Goal: Communication & Community: Answer question/provide support

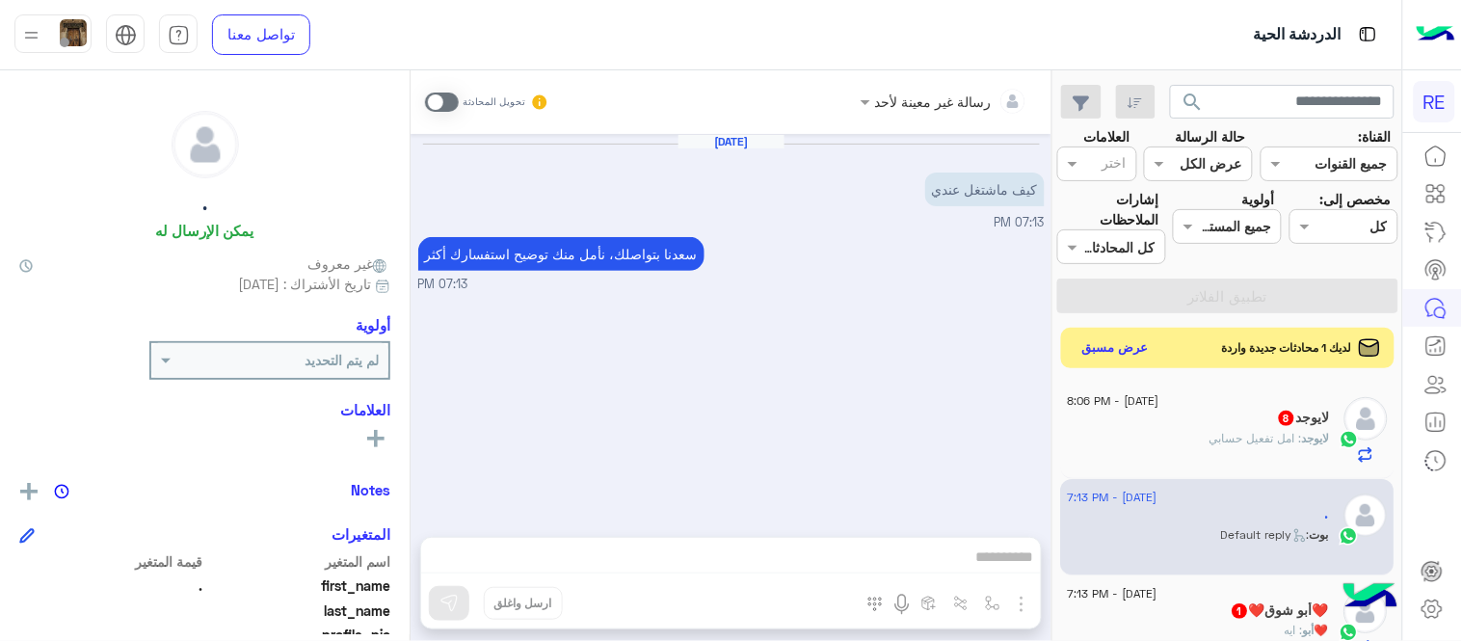
click at [1136, 340] on button "عرض مسبق" at bounding box center [1116, 348] width 81 height 26
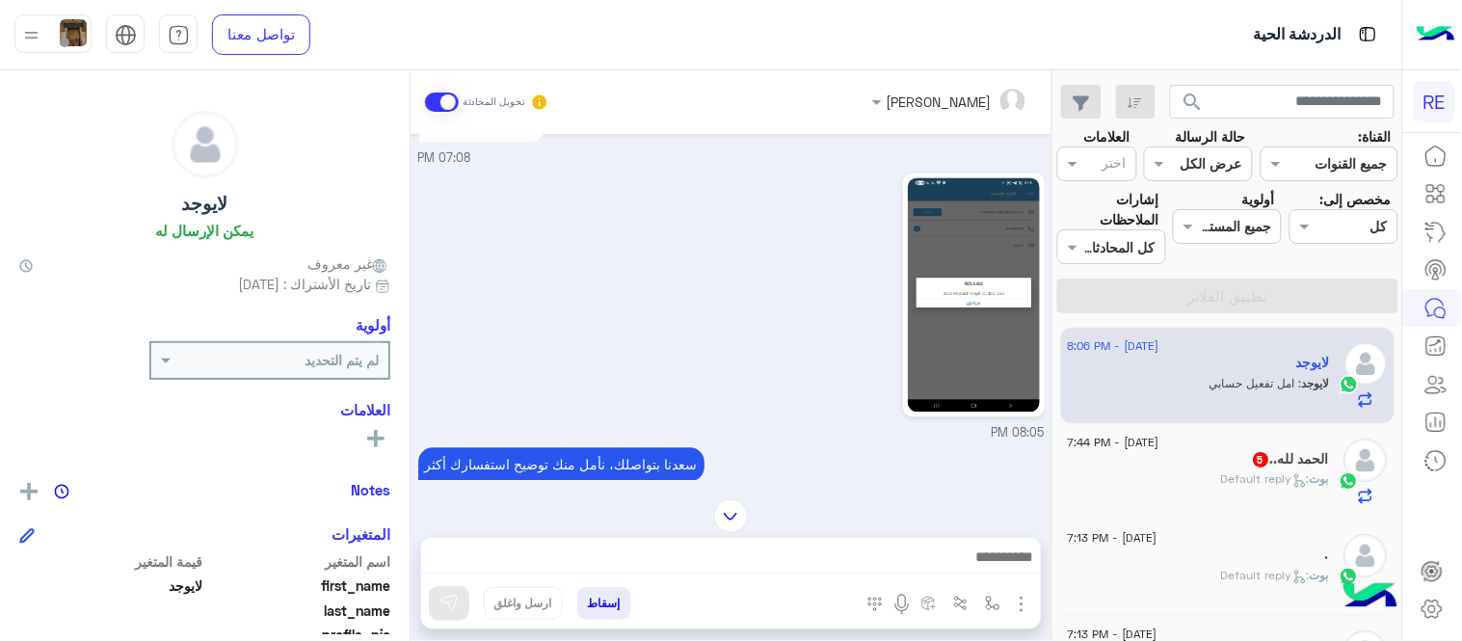
scroll to position [1008, 0]
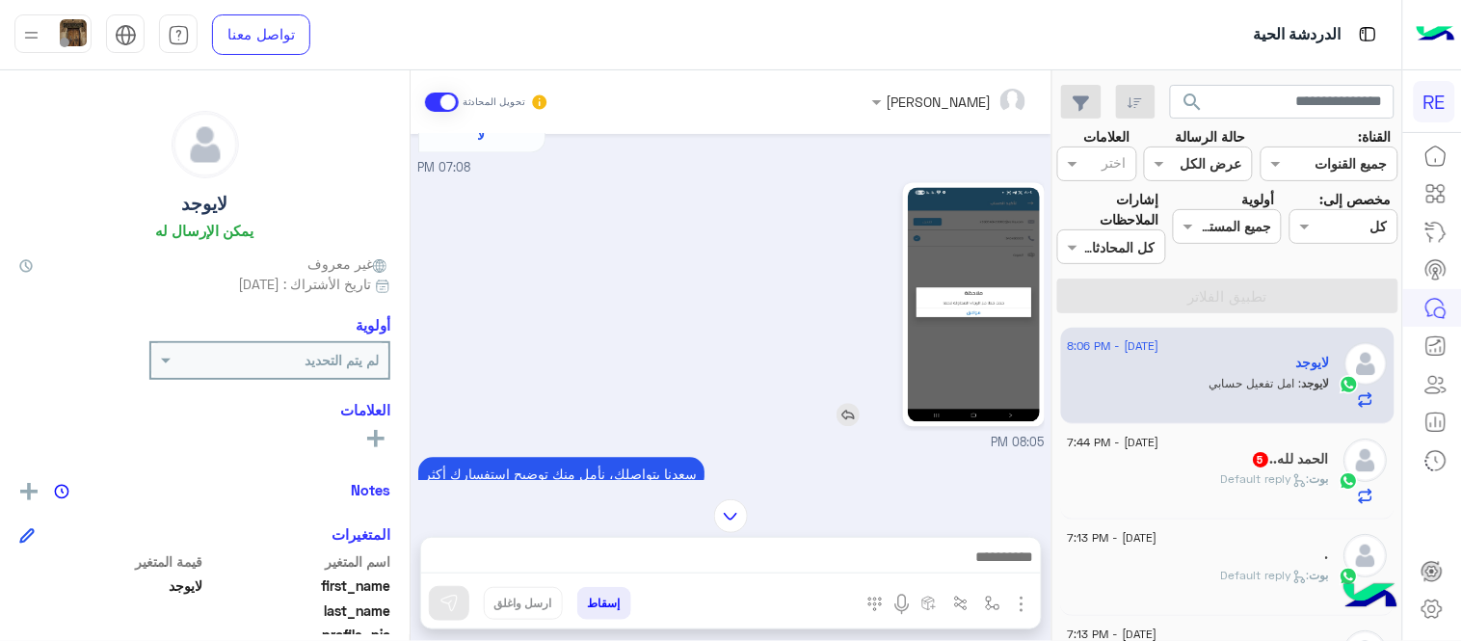
click at [951, 378] on img at bounding box center [974, 305] width 132 height 234
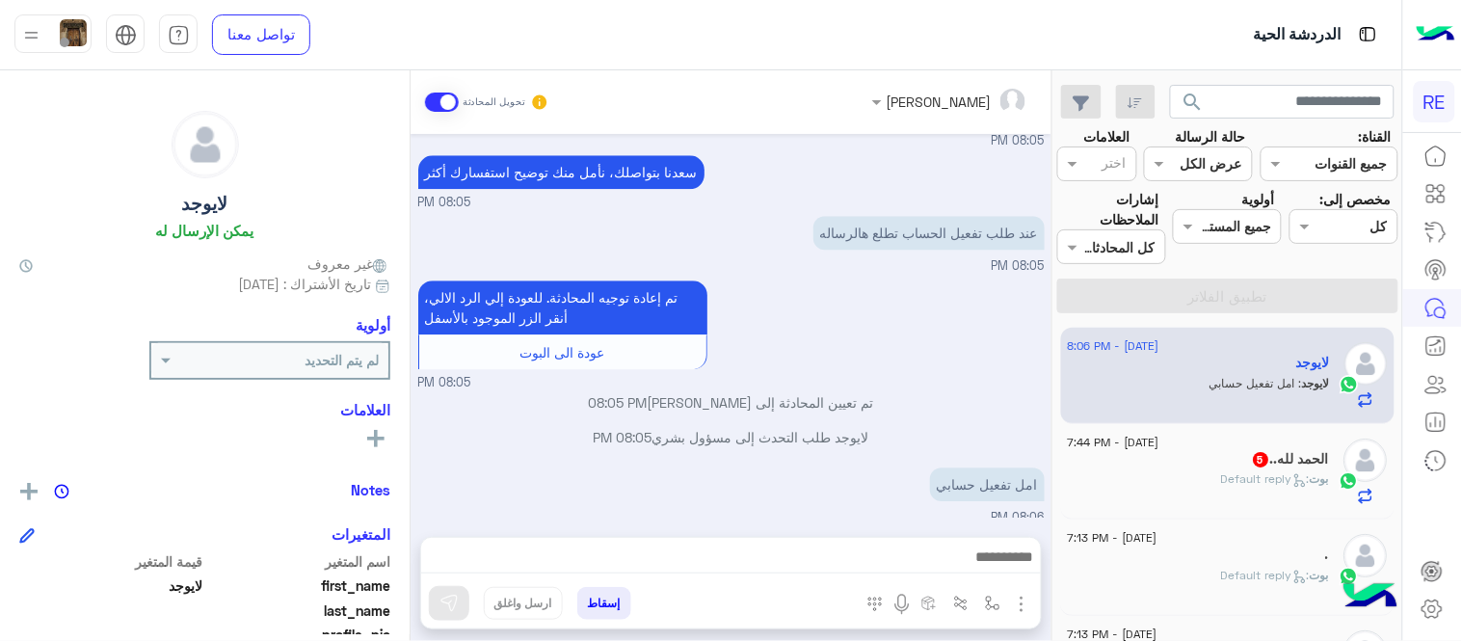
scroll to position [1319, 0]
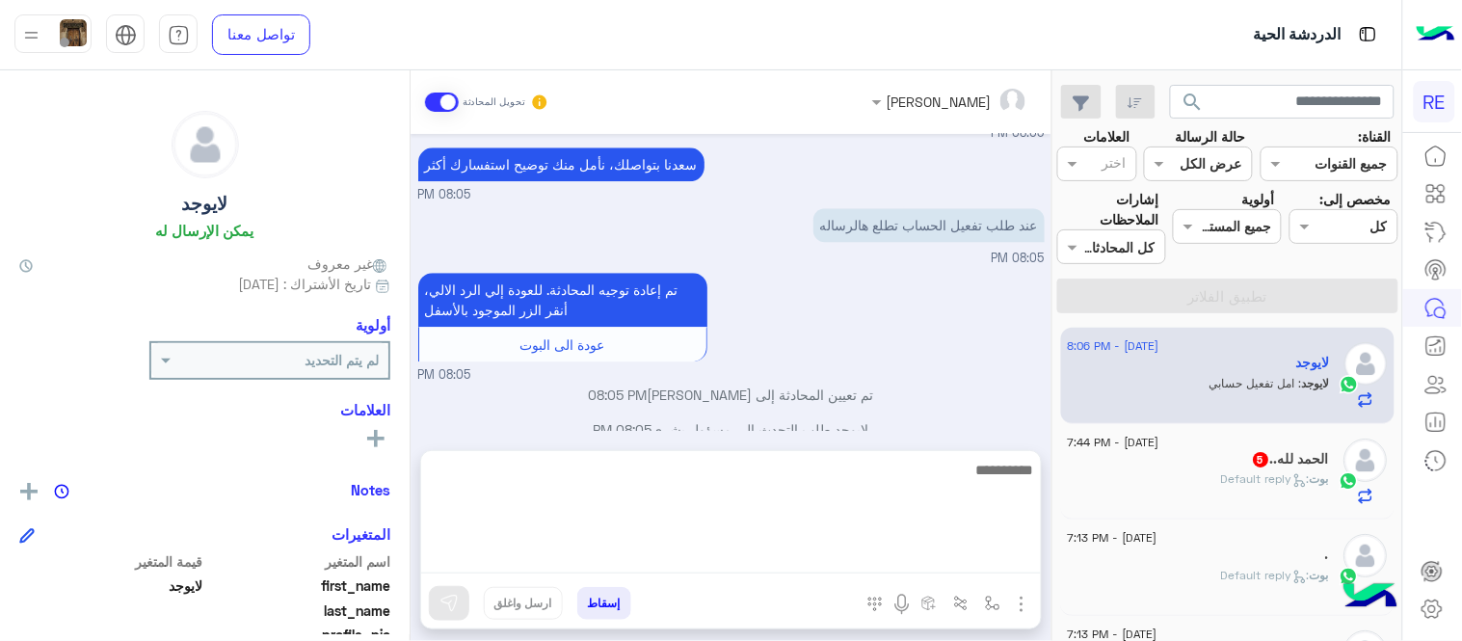
click at [773, 561] on textarea at bounding box center [731, 516] width 620 height 116
type textarea "**********"
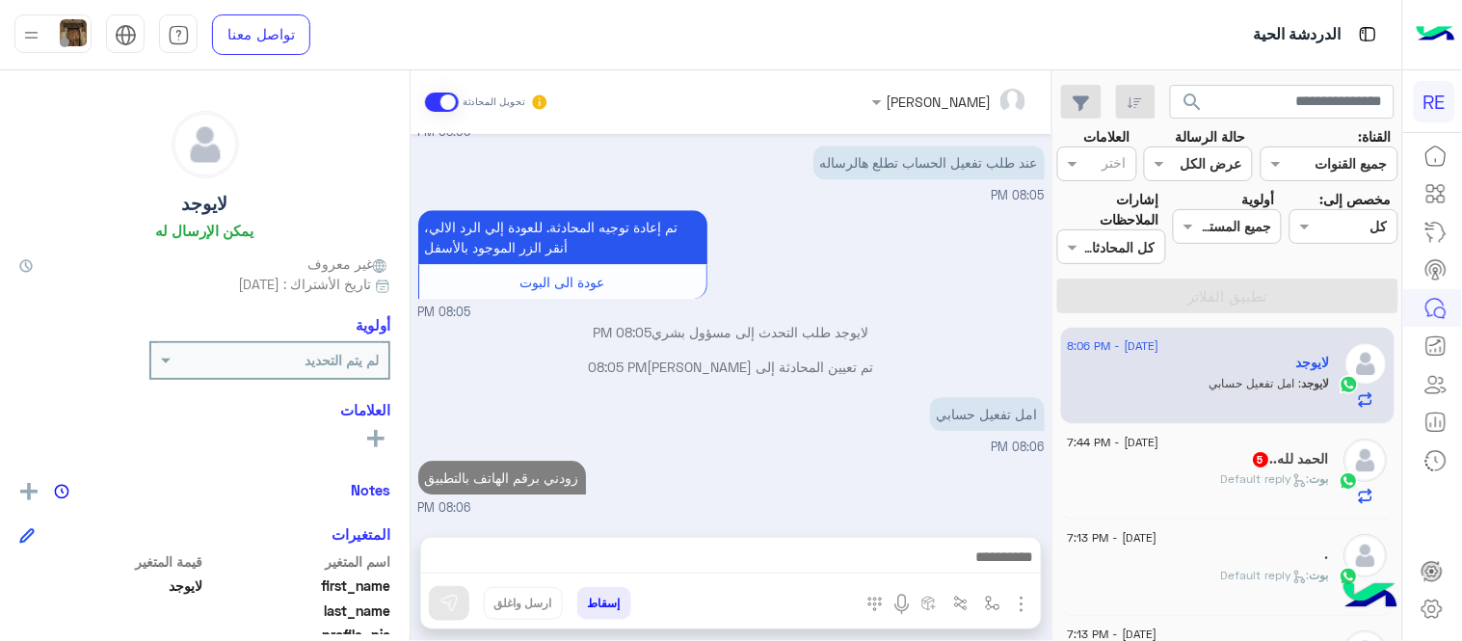
scroll to position [1448, 0]
click at [1216, 449] on div "15 September - 7:44 PM" at bounding box center [1199, 445] width 262 height 13
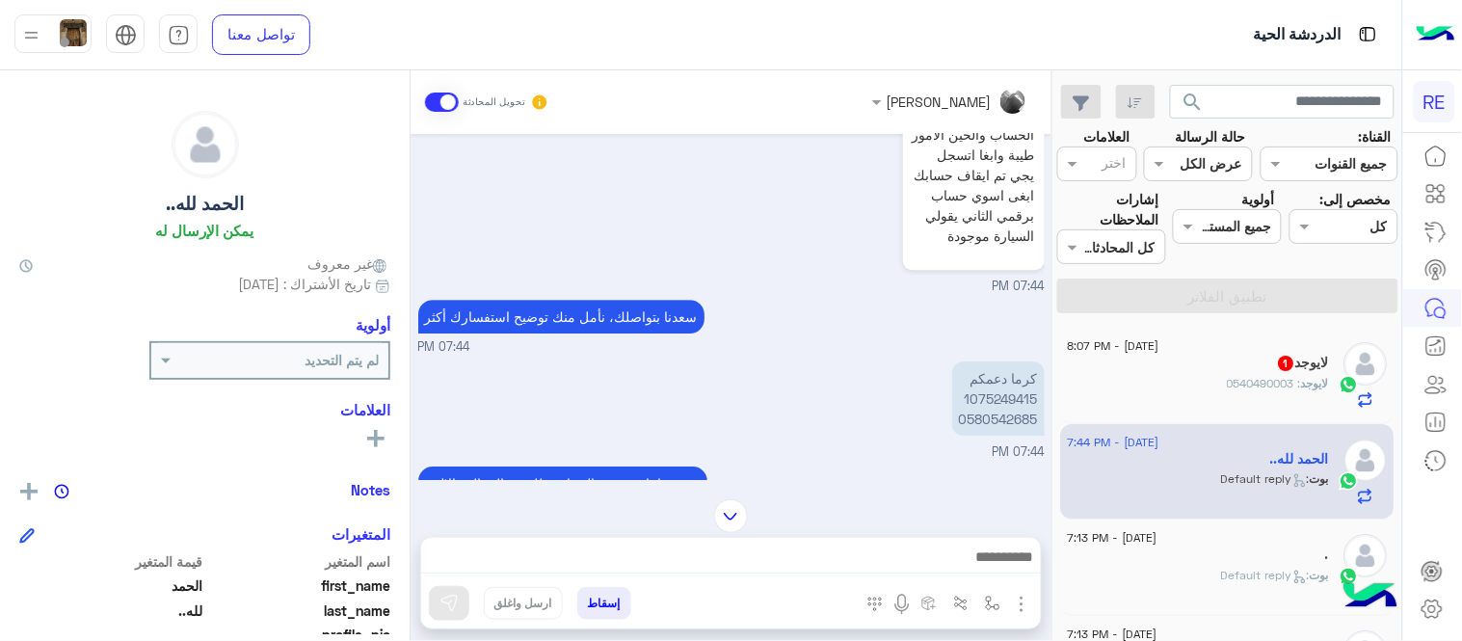
scroll to position [1608, 0]
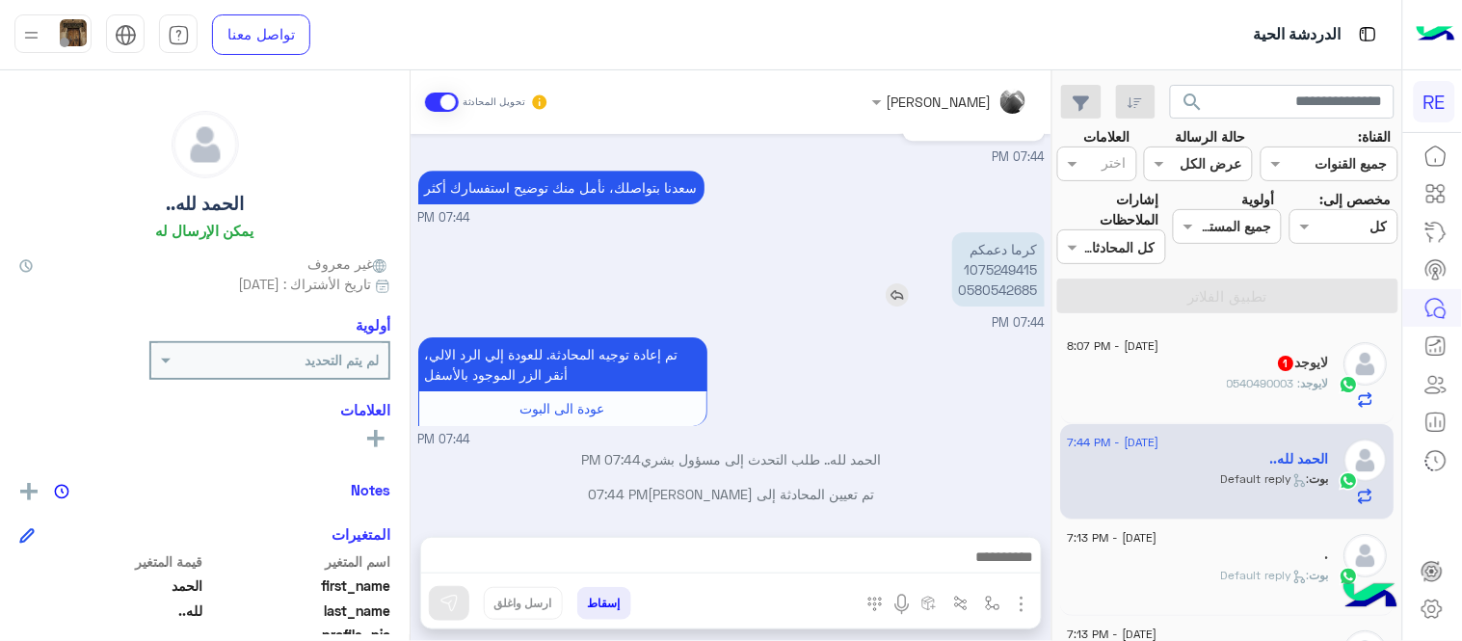
click at [1027, 290] on p "كرما دعمكم 1075249415 0580542685" at bounding box center [998, 269] width 93 height 74
copy p "0580542685"
click at [900, 289] on img at bounding box center [897, 294] width 23 height 23
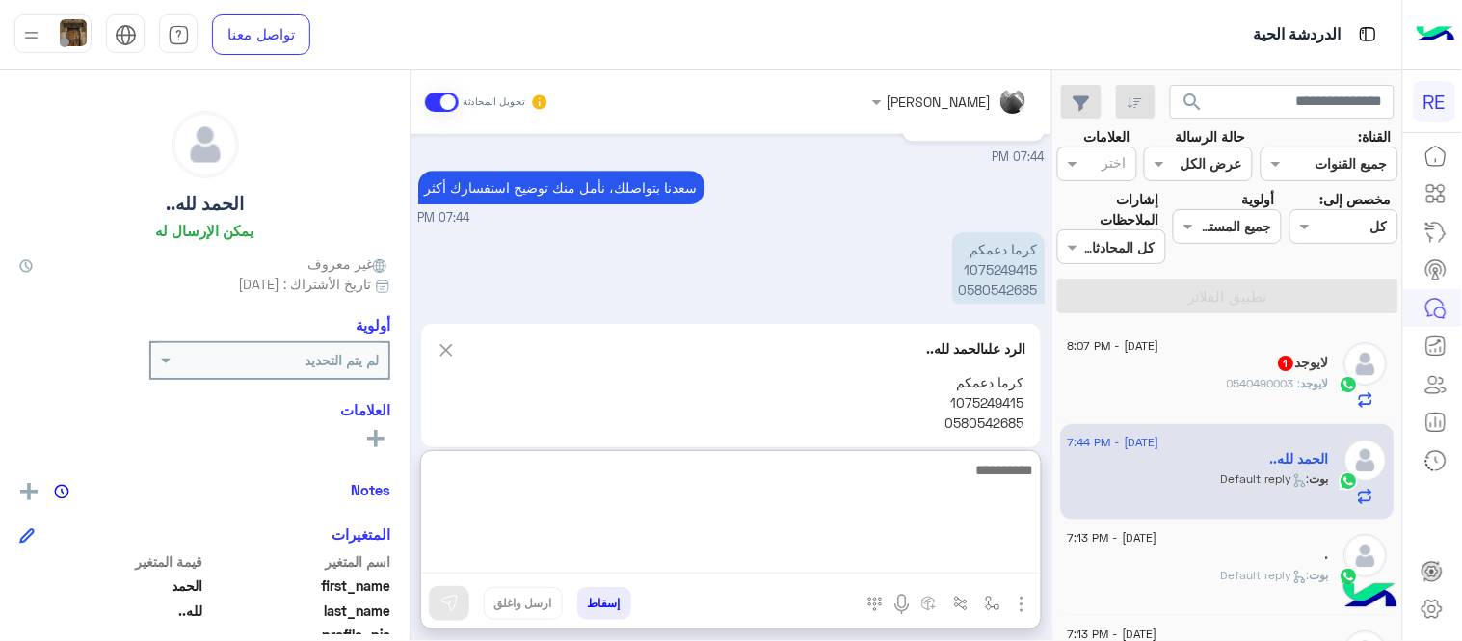
click at [942, 556] on textarea at bounding box center [731, 516] width 620 height 116
type textarea "********"
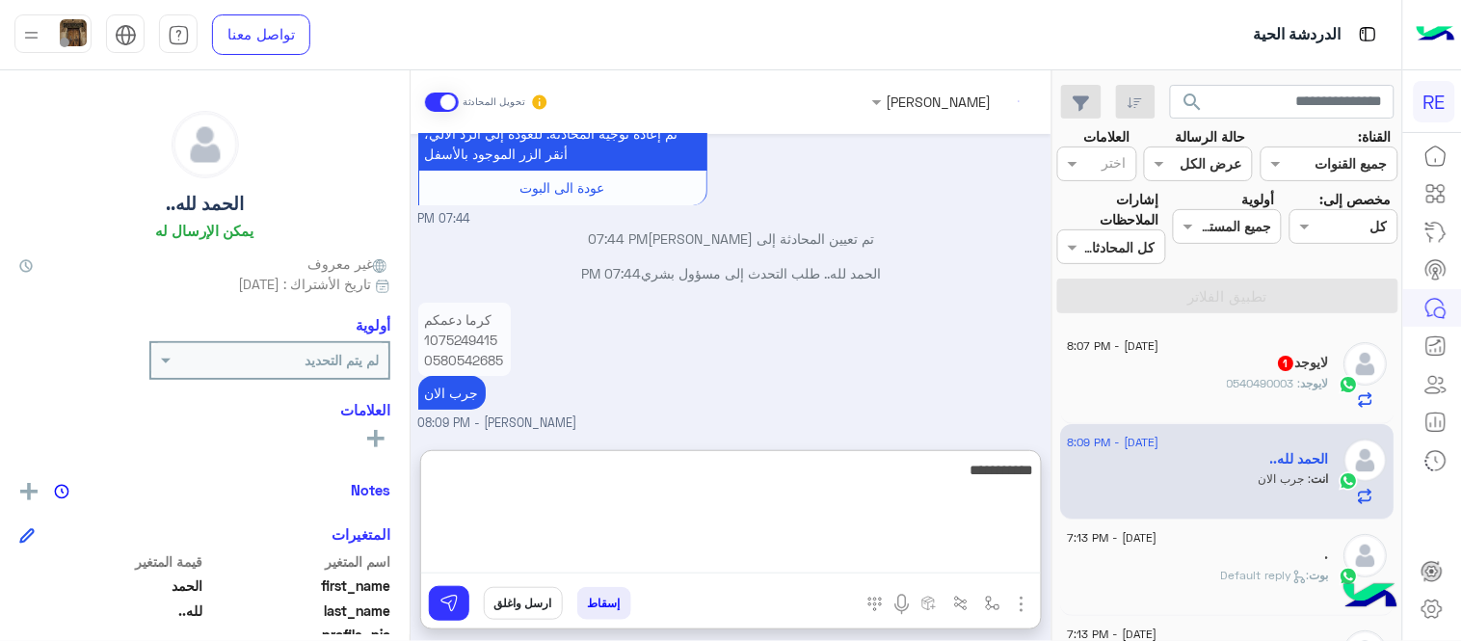
scroll to position [1864, 0]
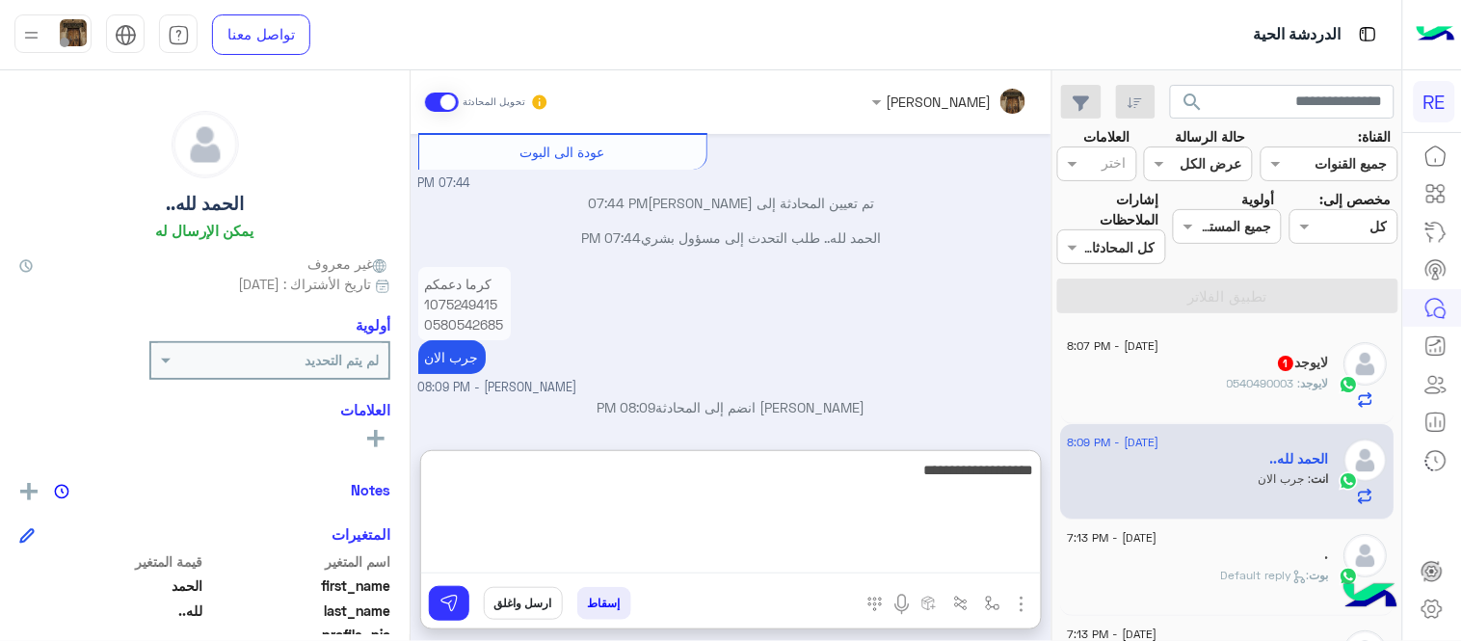
type textarea "**********"
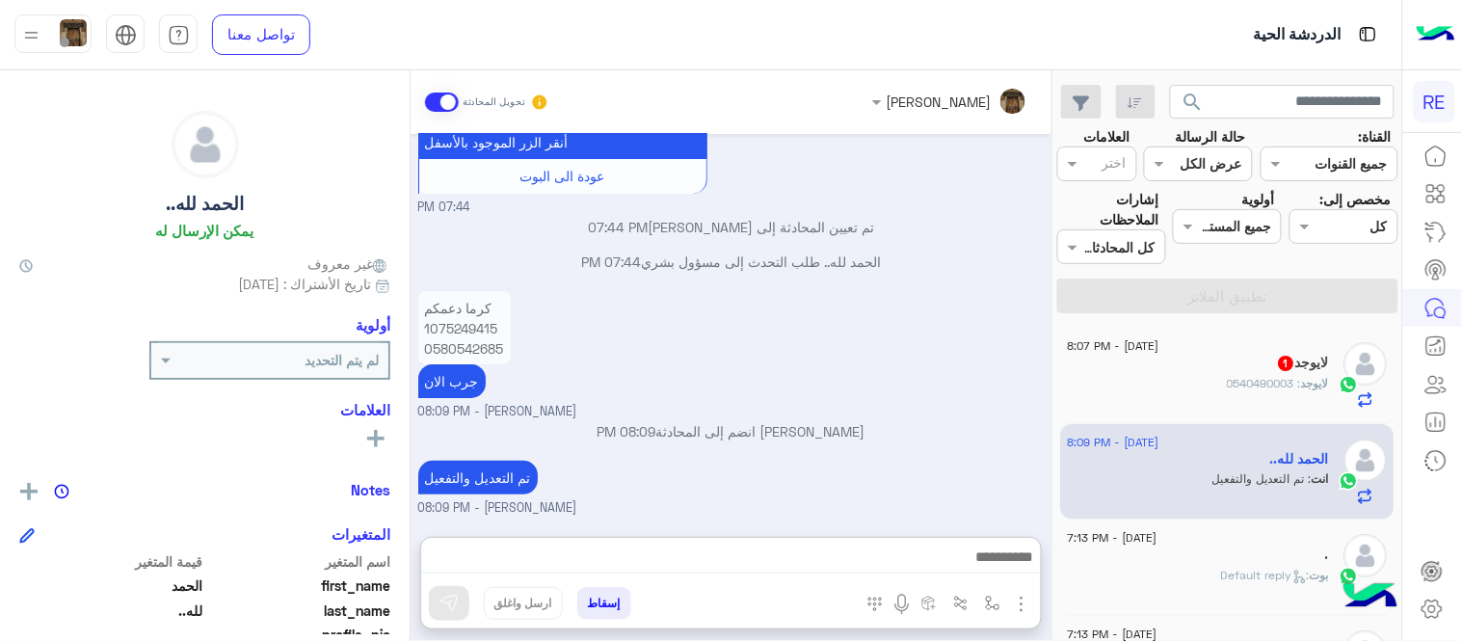
click at [846, 301] on div "كرما دعمكم 1075249415 0580542685 جرب الان عبير زكريا - 08:09 PM" at bounding box center [731, 353] width 627 height 134
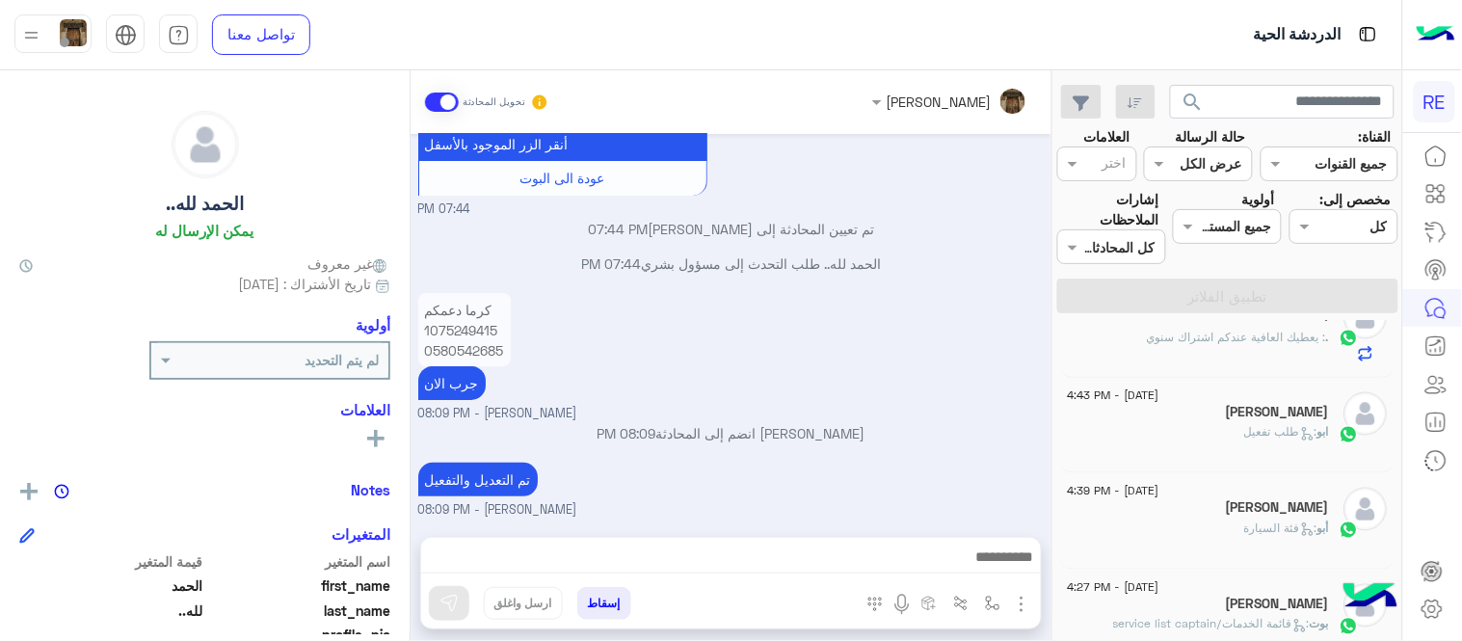
scroll to position [633, 0]
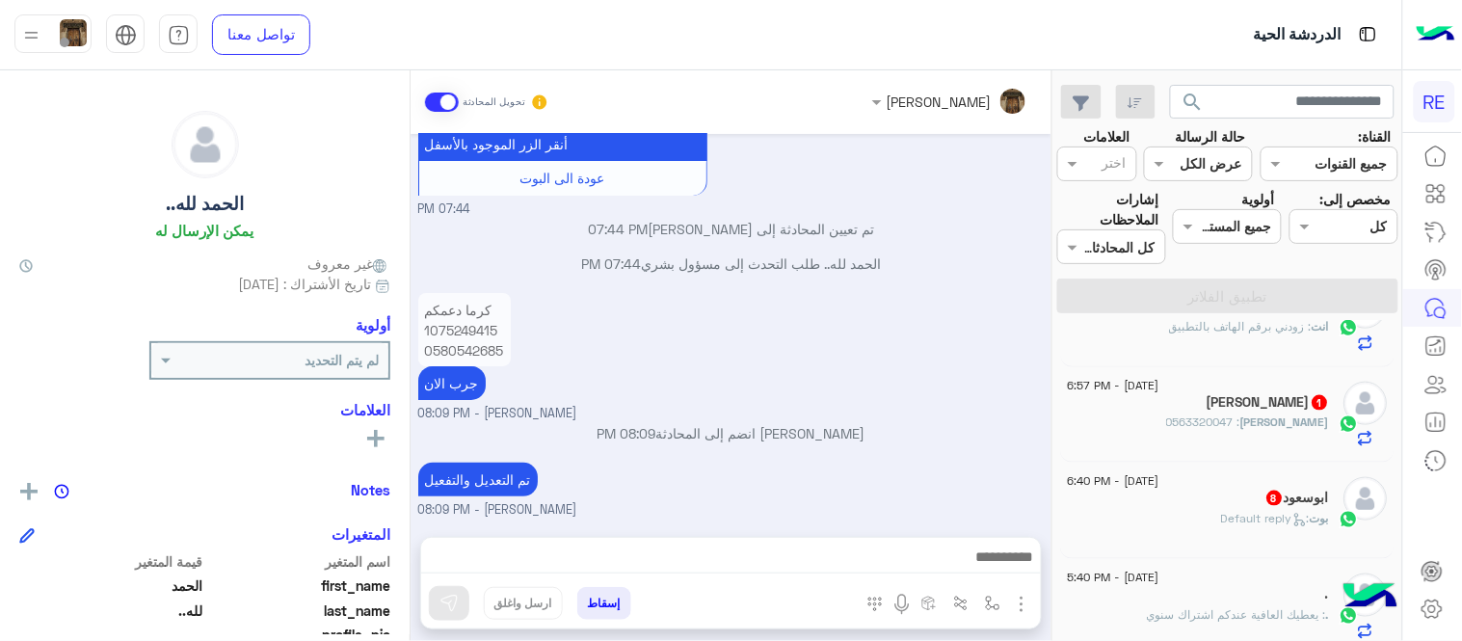
click at [1205, 519] on div "بوت : Default reply" at bounding box center [1199, 527] width 262 height 34
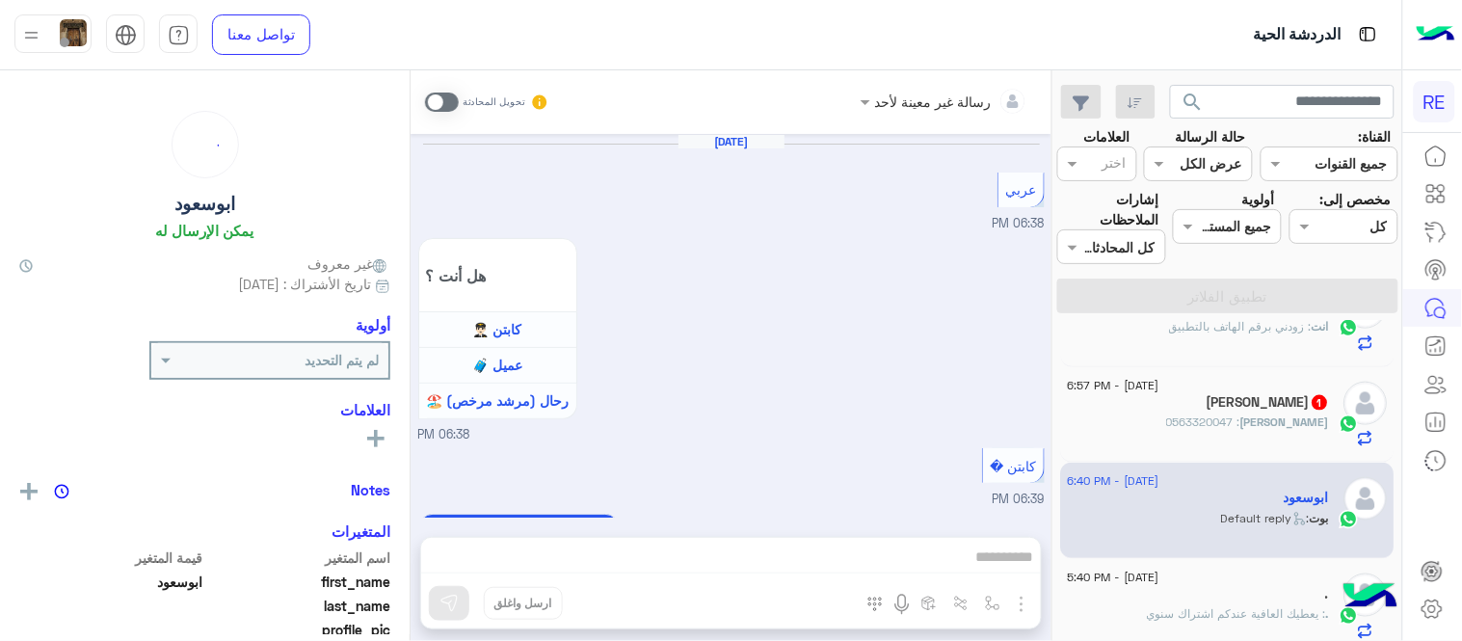
scroll to position [669, 0]
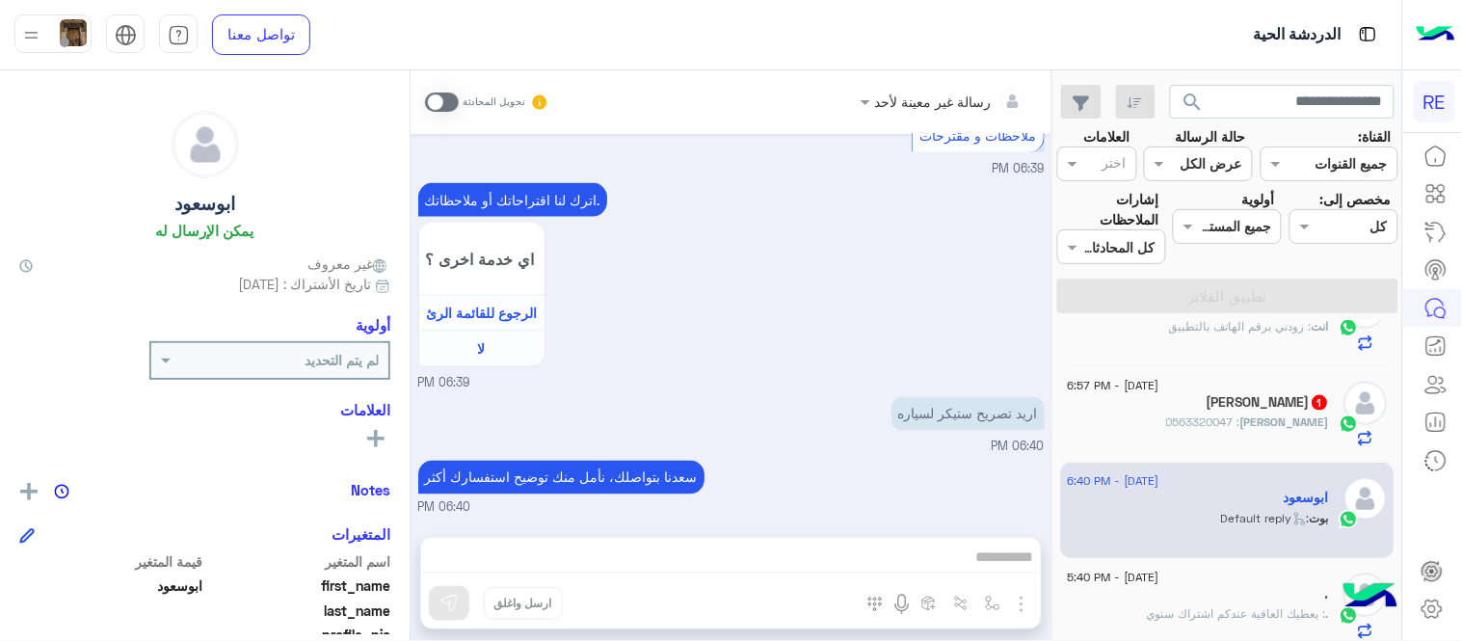
click at [448, 93] on span at bounding box center [442, 102] width 34 height 19
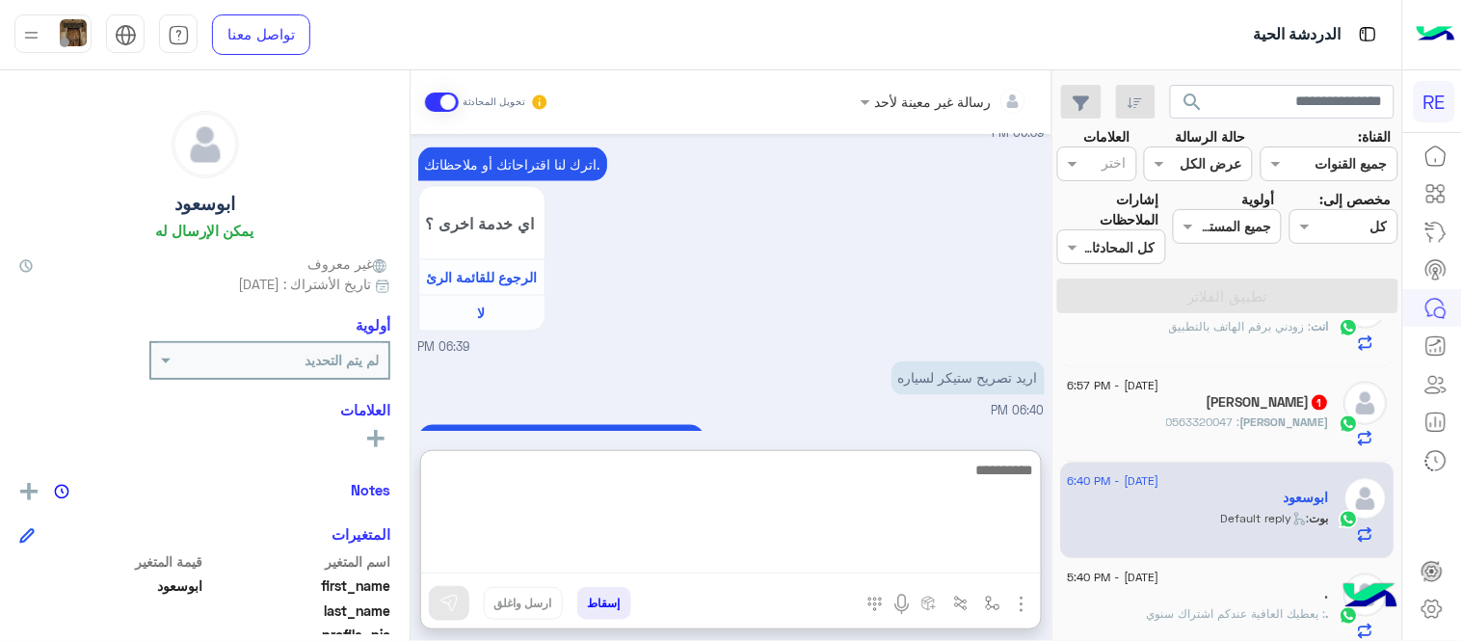
click at [842, 560] on textarea at bounding box center [731, 516] width 620 height 116
type textarea "*********"
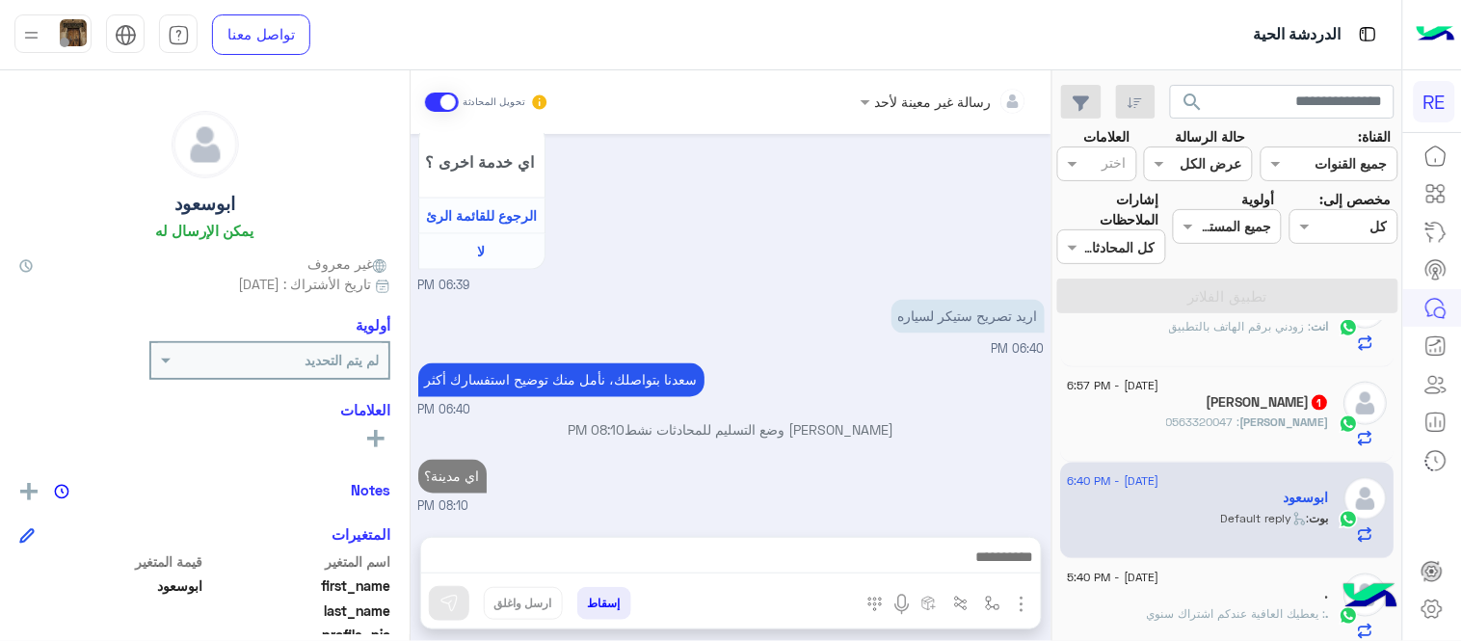
click at [779, 383] on div "Sep 15, 2025 عربي 06:38 PM هل أنت ؟ كابتن 👨🏻‍✈️ عميل 🧳 رحال (مرشد مرخص) 🏖️ 06:3…" at bounding box center [731, 326] width 641 height 384
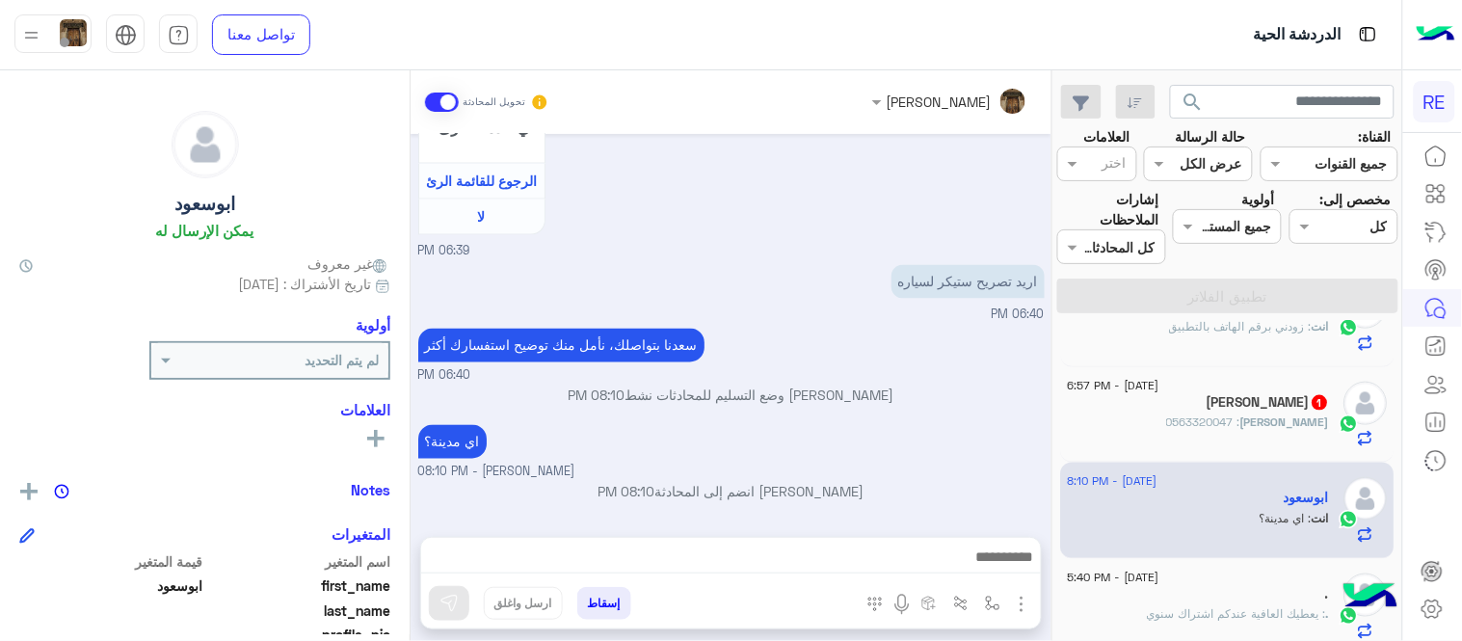
click at [1171, 422] on div "احمد : 0563320047" at bounding box center [1199, 431] width 262 height 34
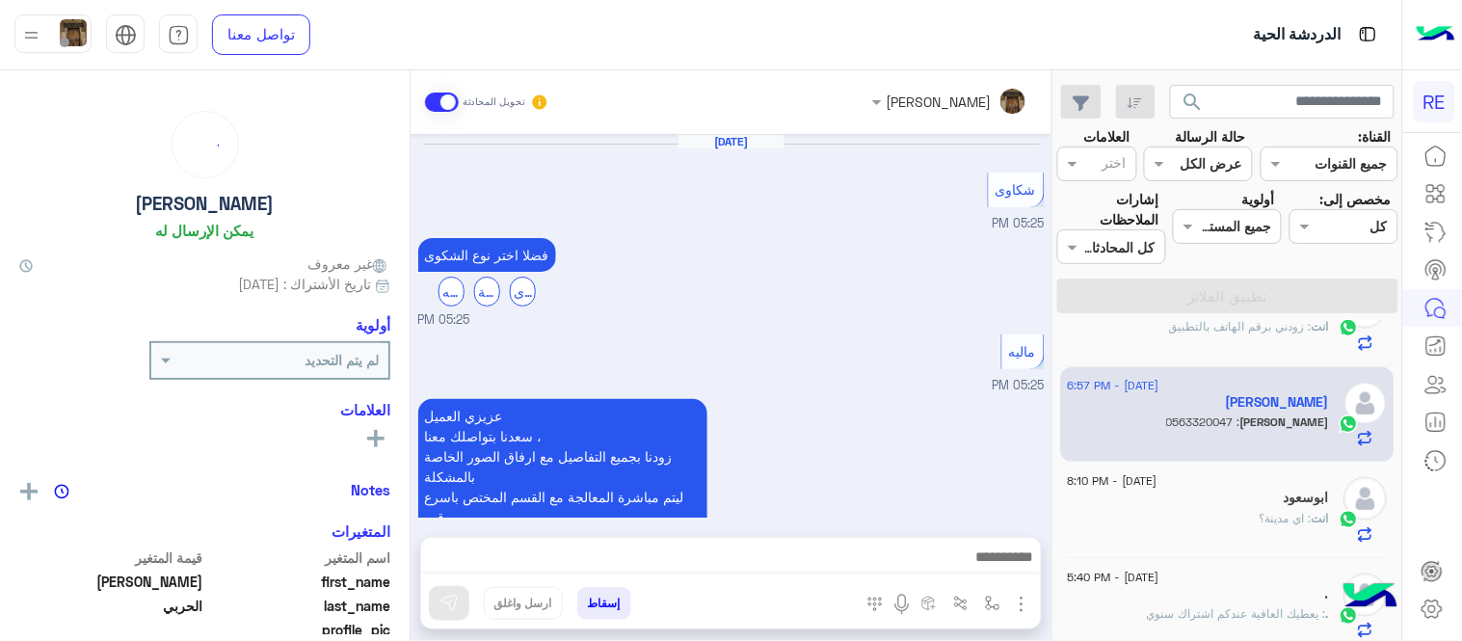
scroll to position [813, 0]
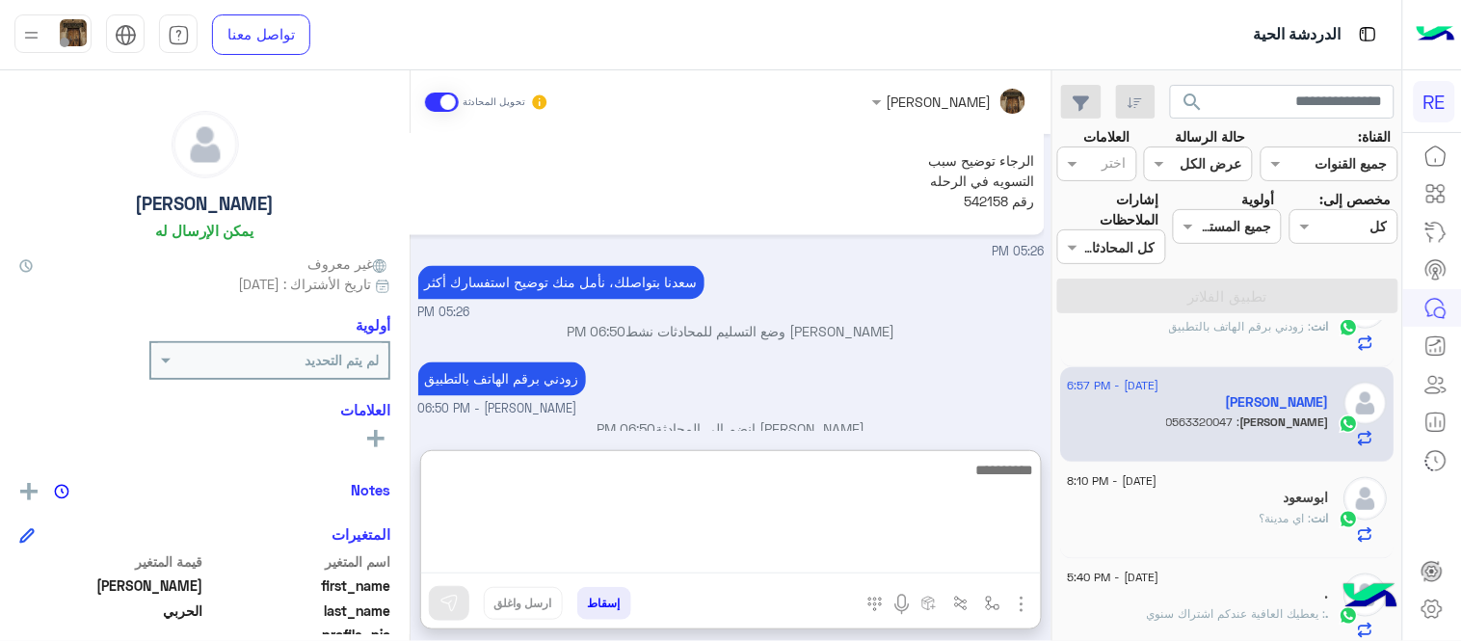
click at [878, 563] on textarea at bounding box center [731, 516] width 620 height 116
type textarea "*"
type textarea "******"
click at [830, 482] on textarea at bounding box center [731, 516] width 620 height 116
type textarea "**********"
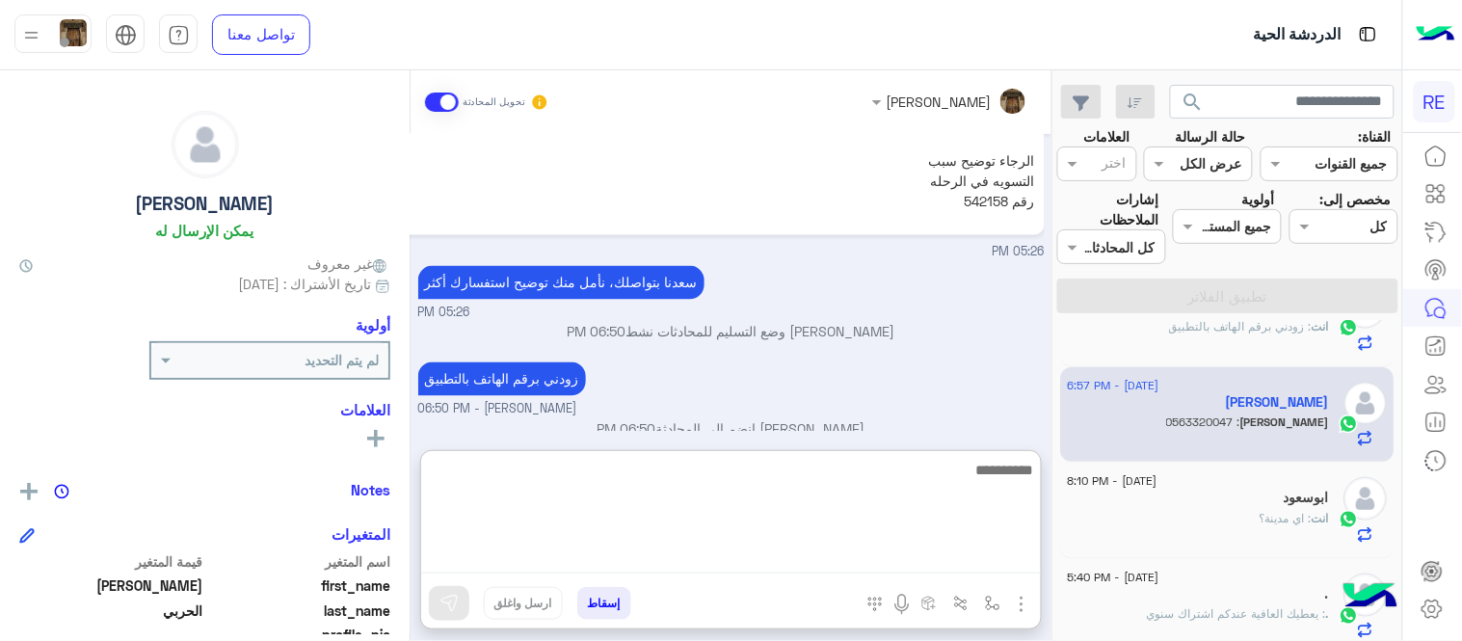
scroll to position [980, 0]
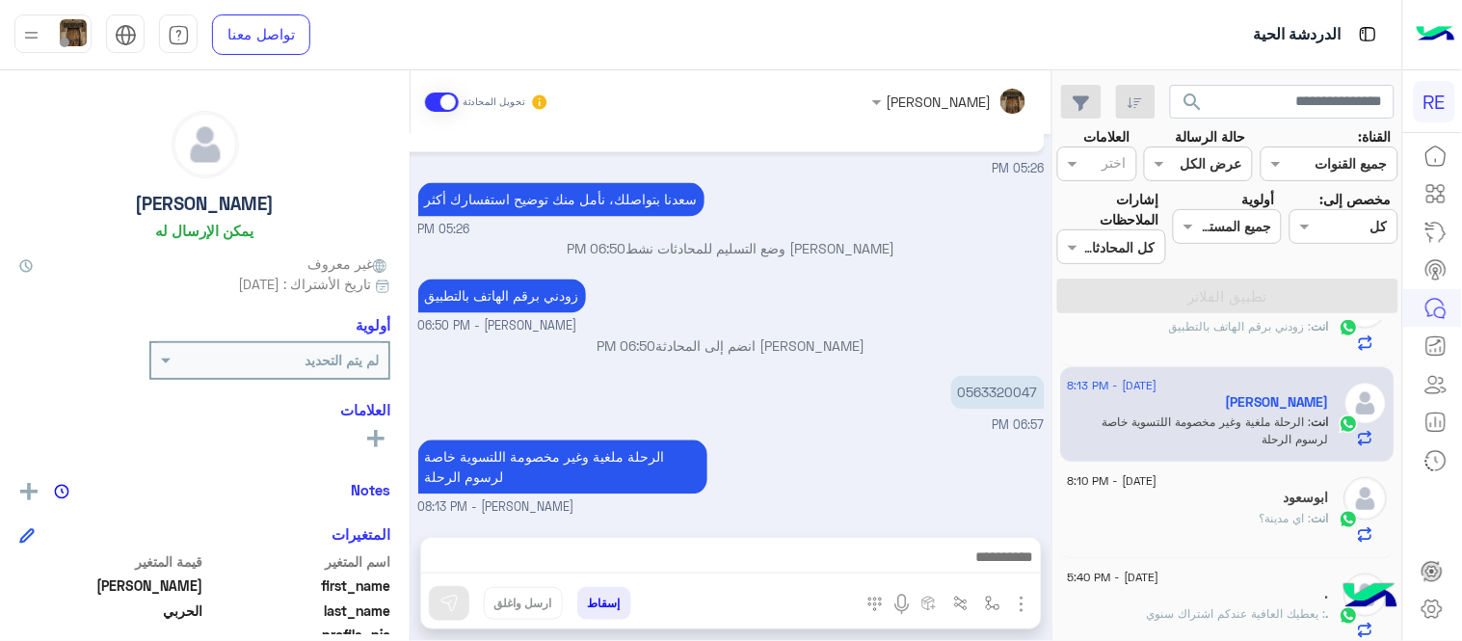
click at [846, 209] on div "Sep 15, 2025 شكاوى 05:25 PM فضلا اختر نوع الشكوى ماليه تقنية اخرى 05:25 PM مالي…" at bounding box center [731, 326] width 641 height 384
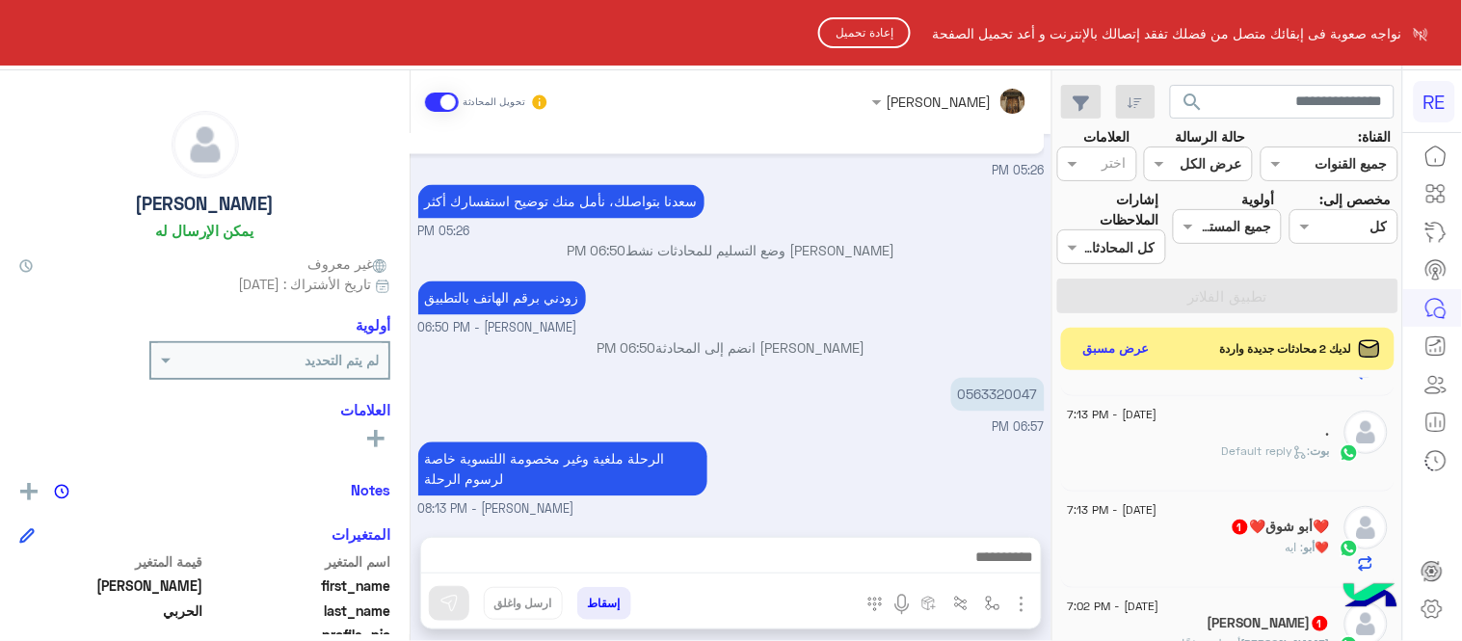
scroll to position [1063, 0]
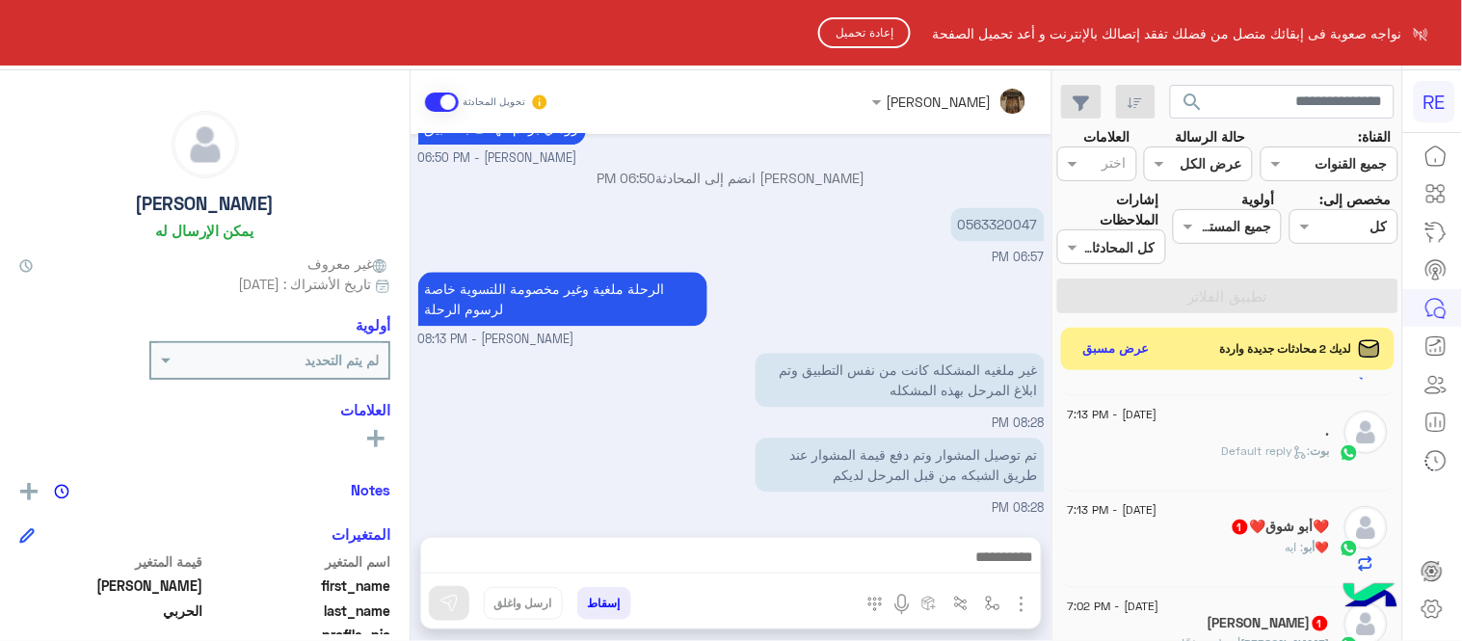
click at [858, 34] on button "إعادة تحميل" at bounding box center [864, 32] width 93 height 31
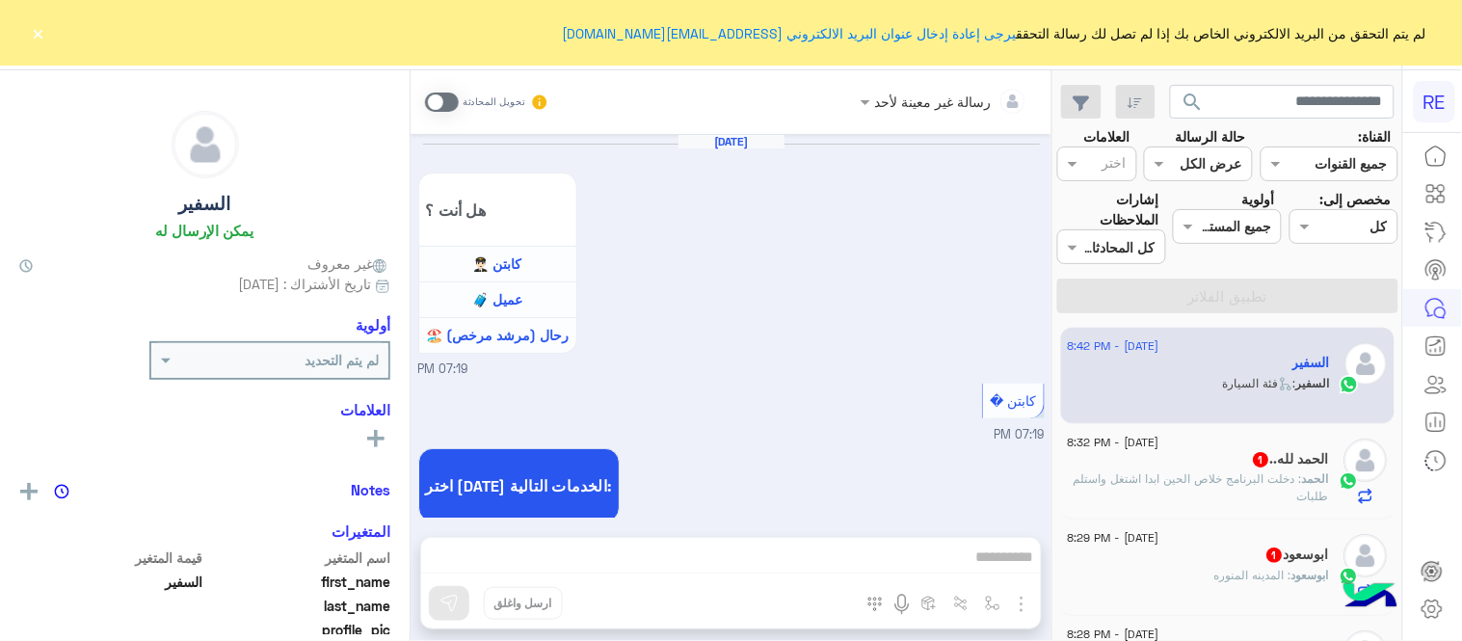
scroll to position [1294, 0]
